Goal: Task Accomplishment & Management: Manage account settings

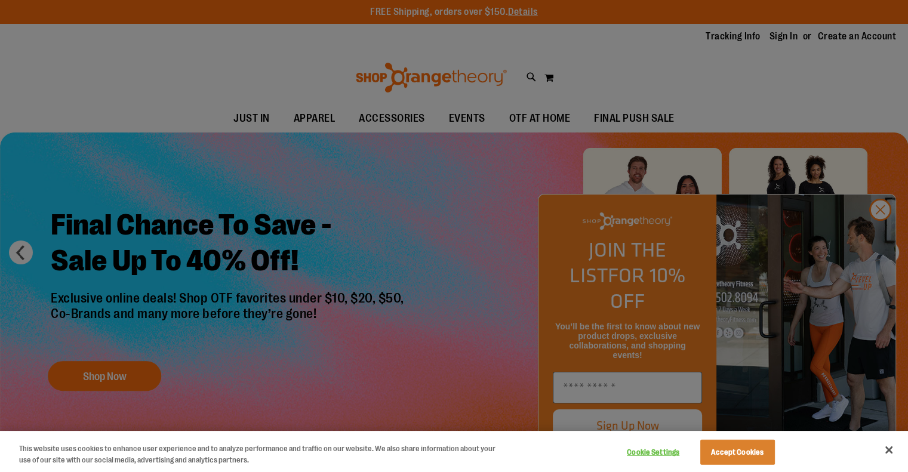
click at [882, 234] on div at bounding box center [454, 236] width 908 height 472
click at [879, 233] on div at bounding box center [454, 236] width 908 height 472
click at [888, 446] on button "Close" at bounding box center [889, 450] width 26 height 26
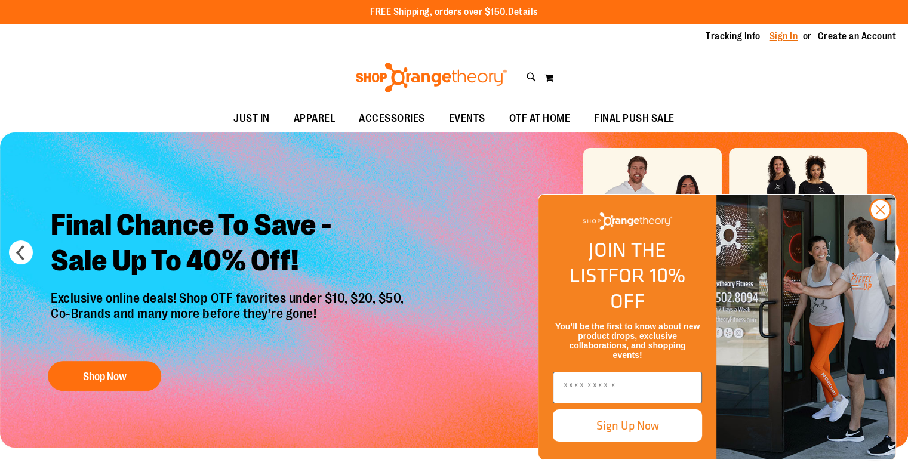
click at [772, 33] on link "Sign In" at bounding box center [783, 36] width 29 height 13
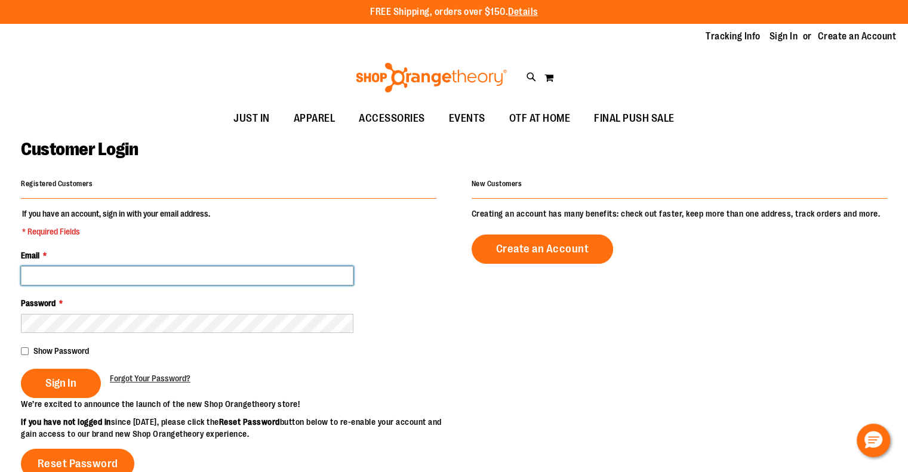
click at [40, 275] on input "Email *" at bounding box center [187, 275] width 332 height 19
